Goal: Task Accomplishment & Management: Use online tool/utility

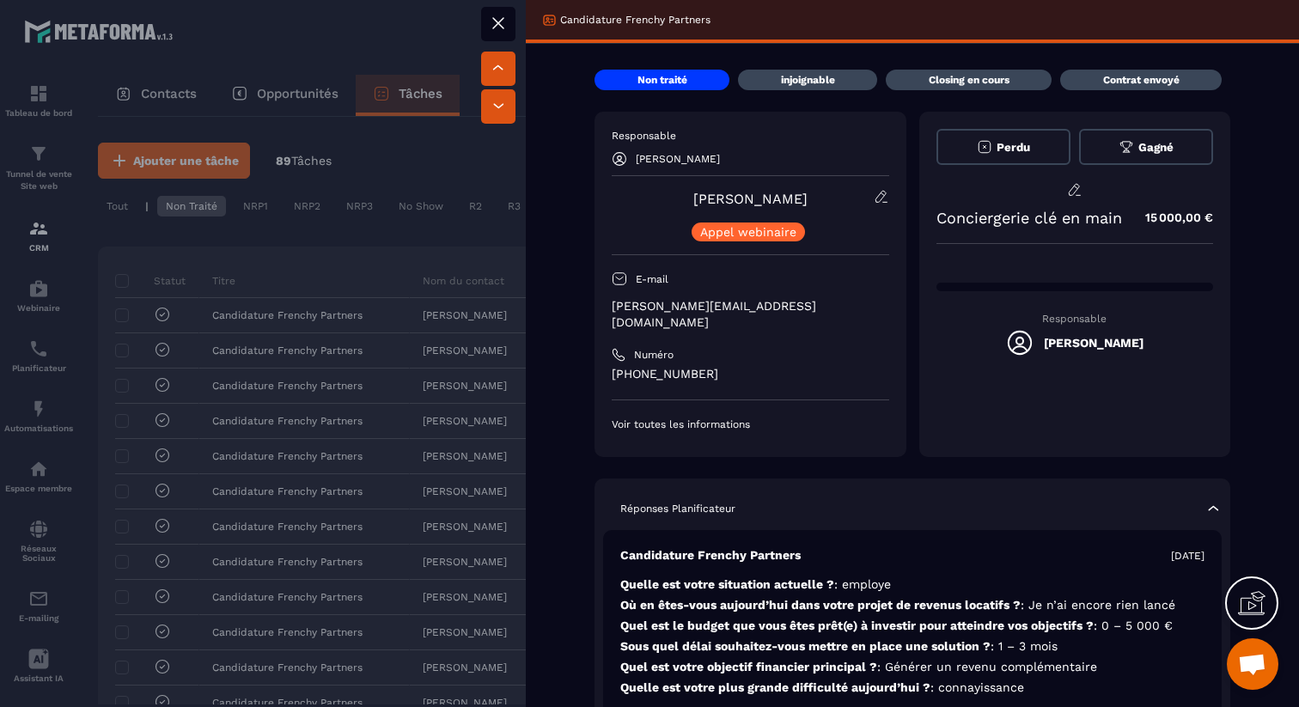
scroll to position [941, 0]
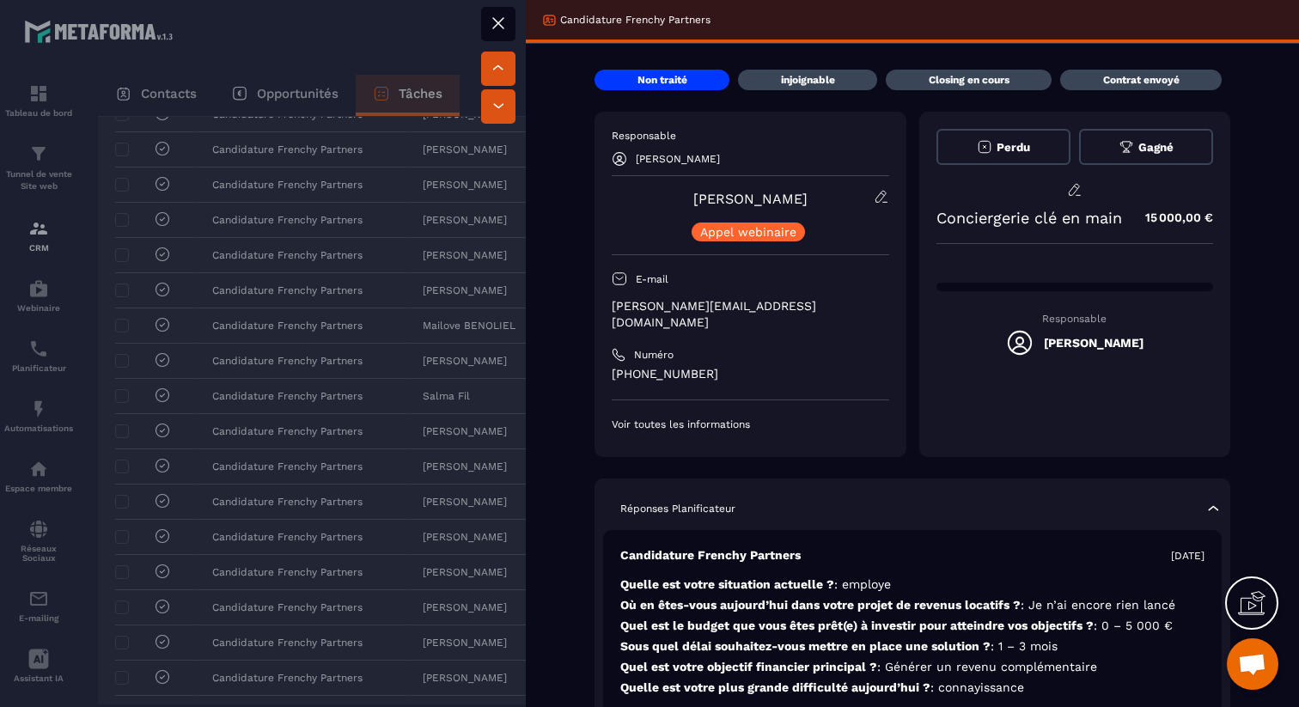
click at [137, 256] on div at bounding box center [649, 353] width 1299 height 707
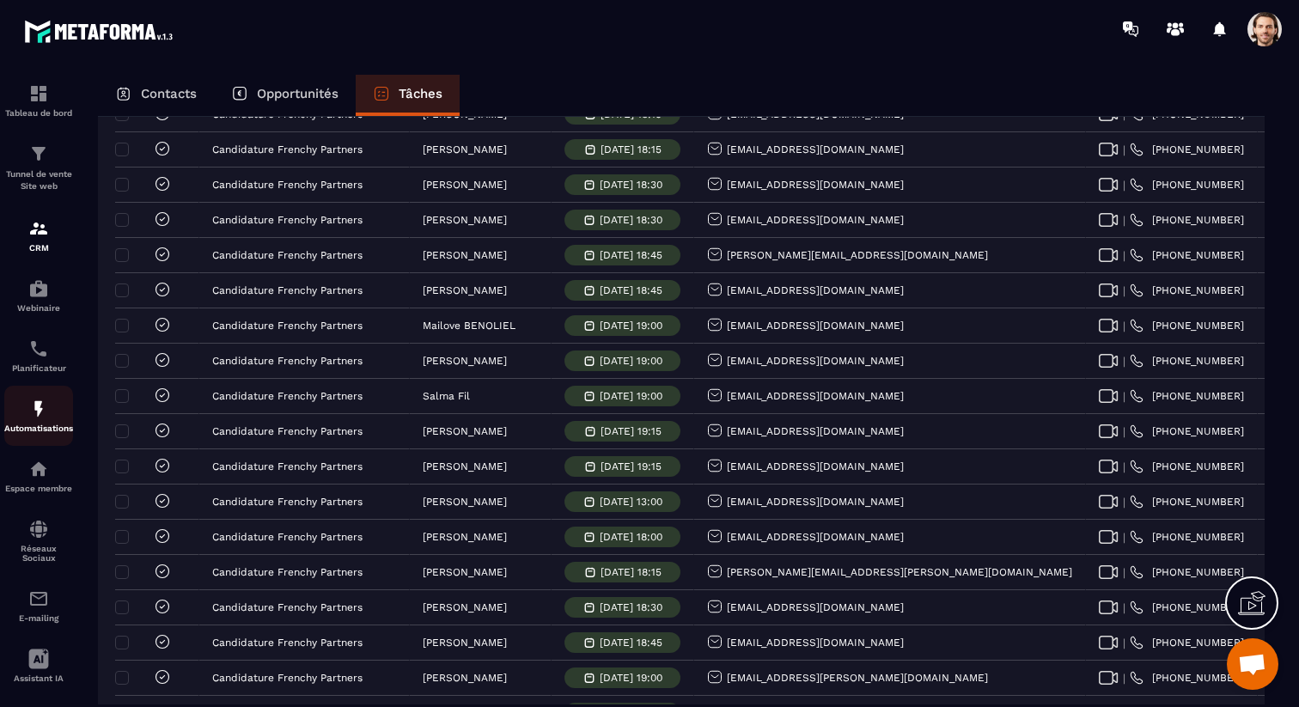
click at [40, 415] on img at bounding box center [38, 409] width 21 height 21
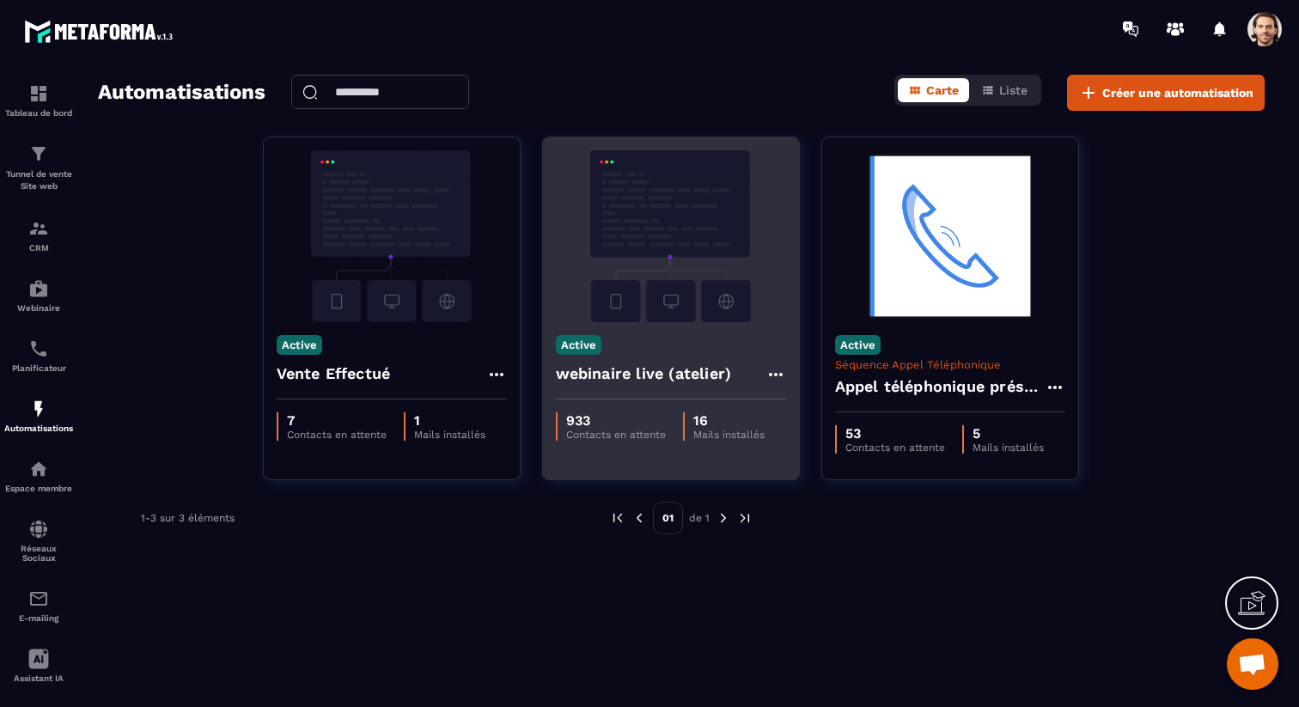
click at [641, 374] on h4 "webinaire live (atelier)" at bounding box center [644, 374] width 176 height 24
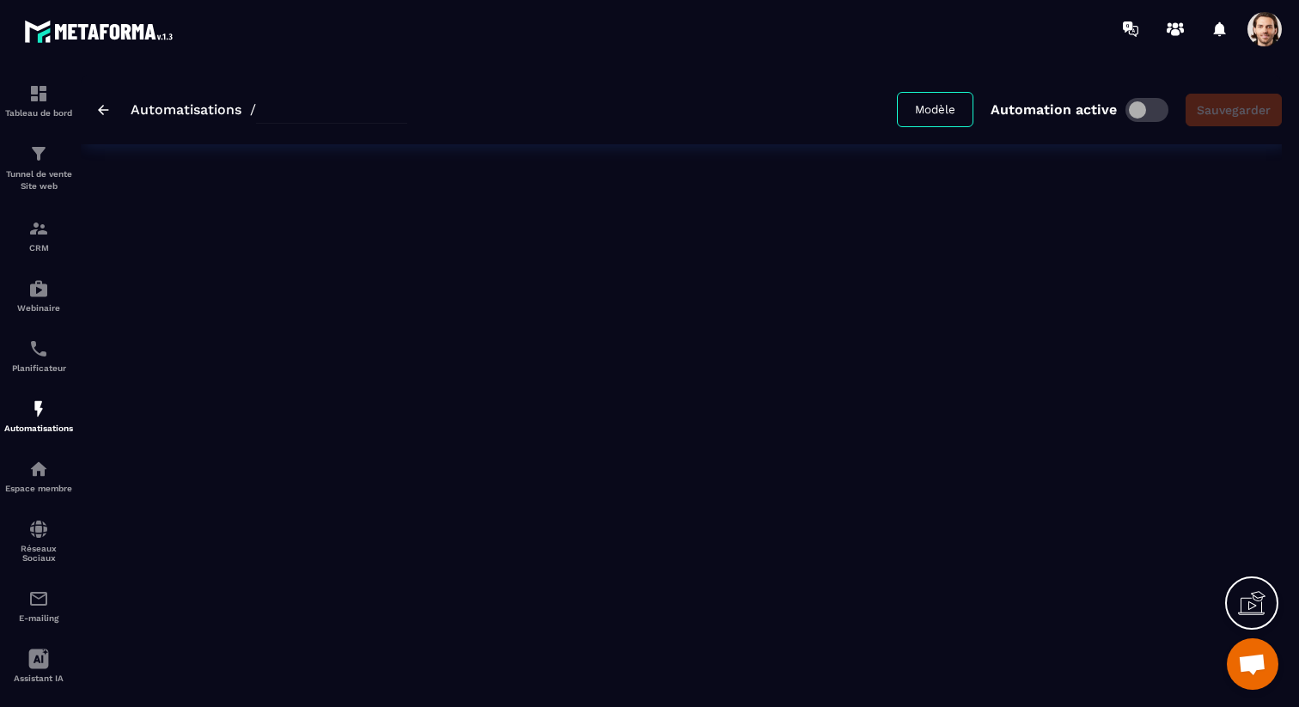
type input "**********"
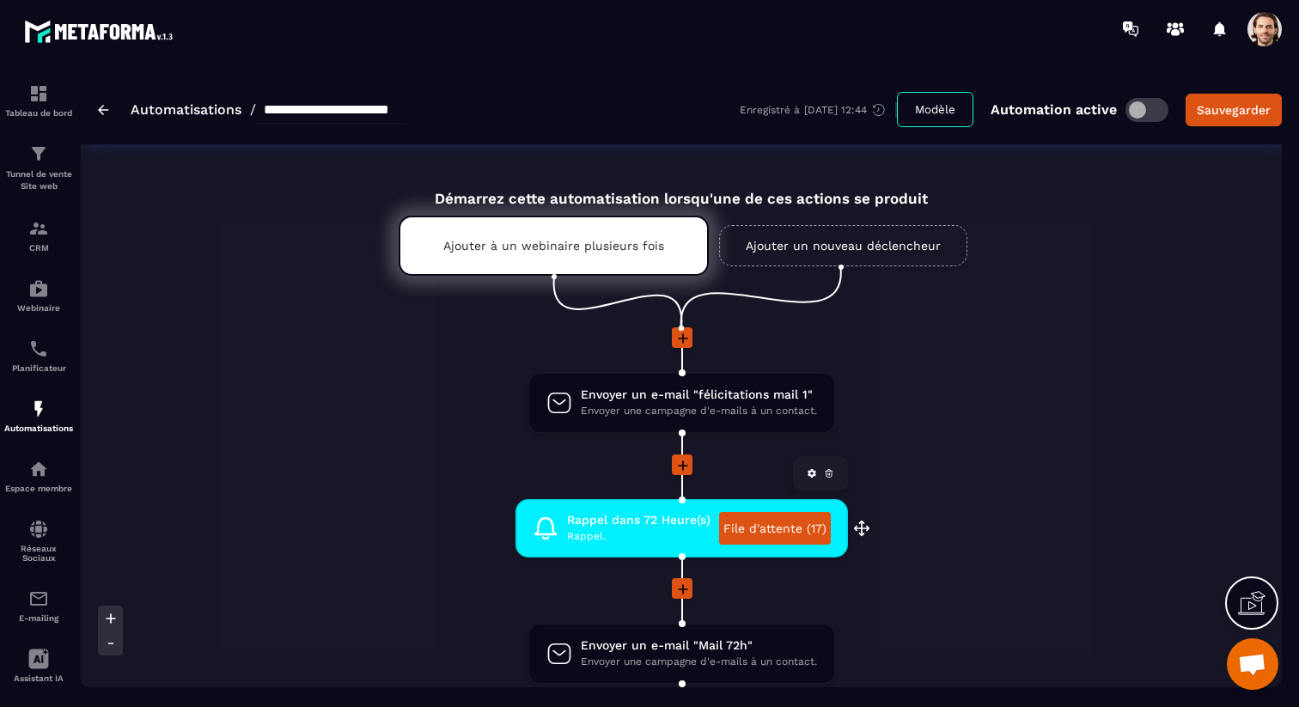
click at [772, 529] on link "File d'attente (17)" at bounding box center [775, 528] width 112 height 33
